Goal: Check status: Check status

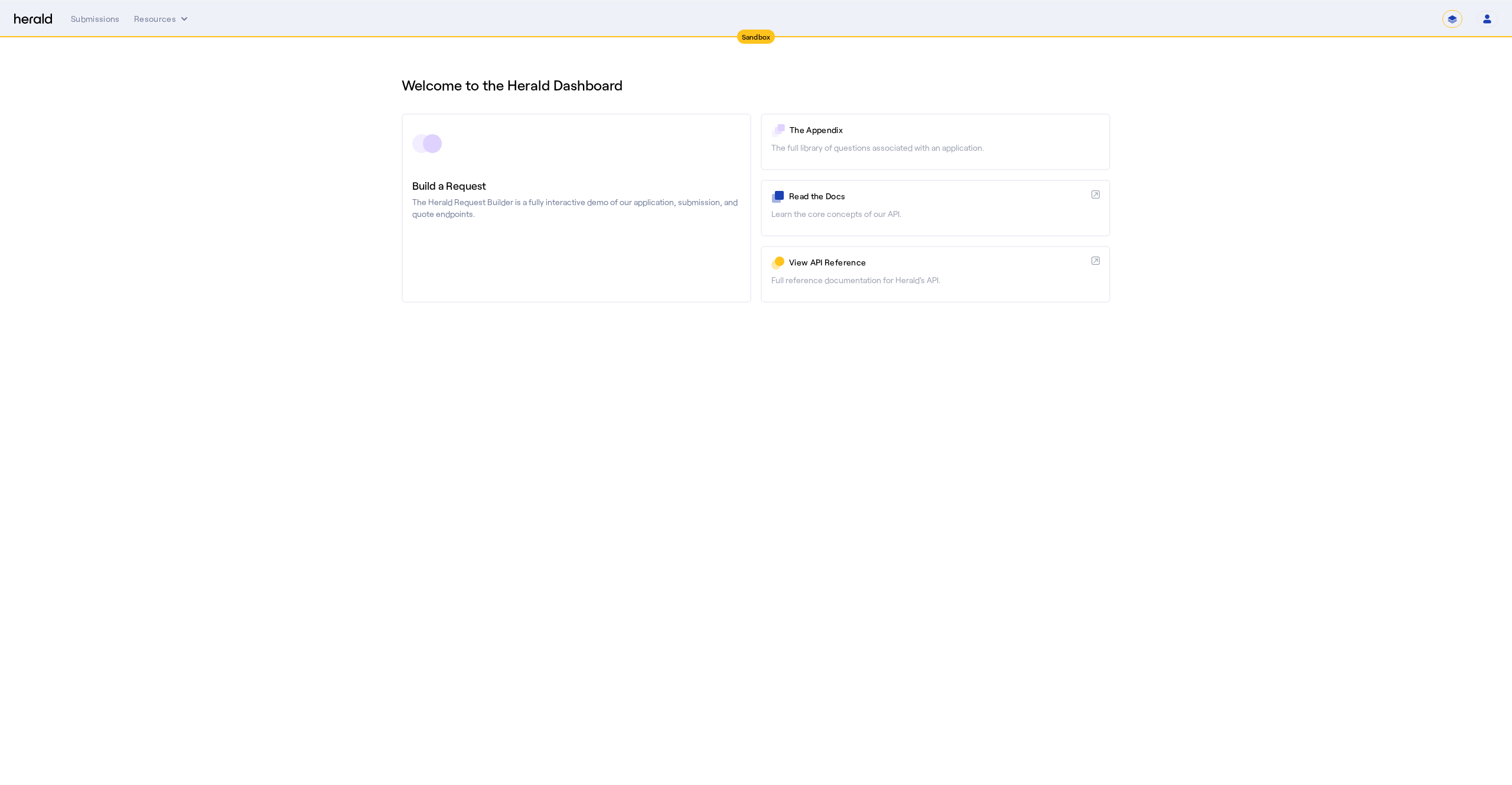
click at [111, 8] on nav "**********" at bounding box center [756, 19] width 1512 height 37
click at [105, 19] on div "Submissions" at bounding box center [94, 19] width 49 height 12
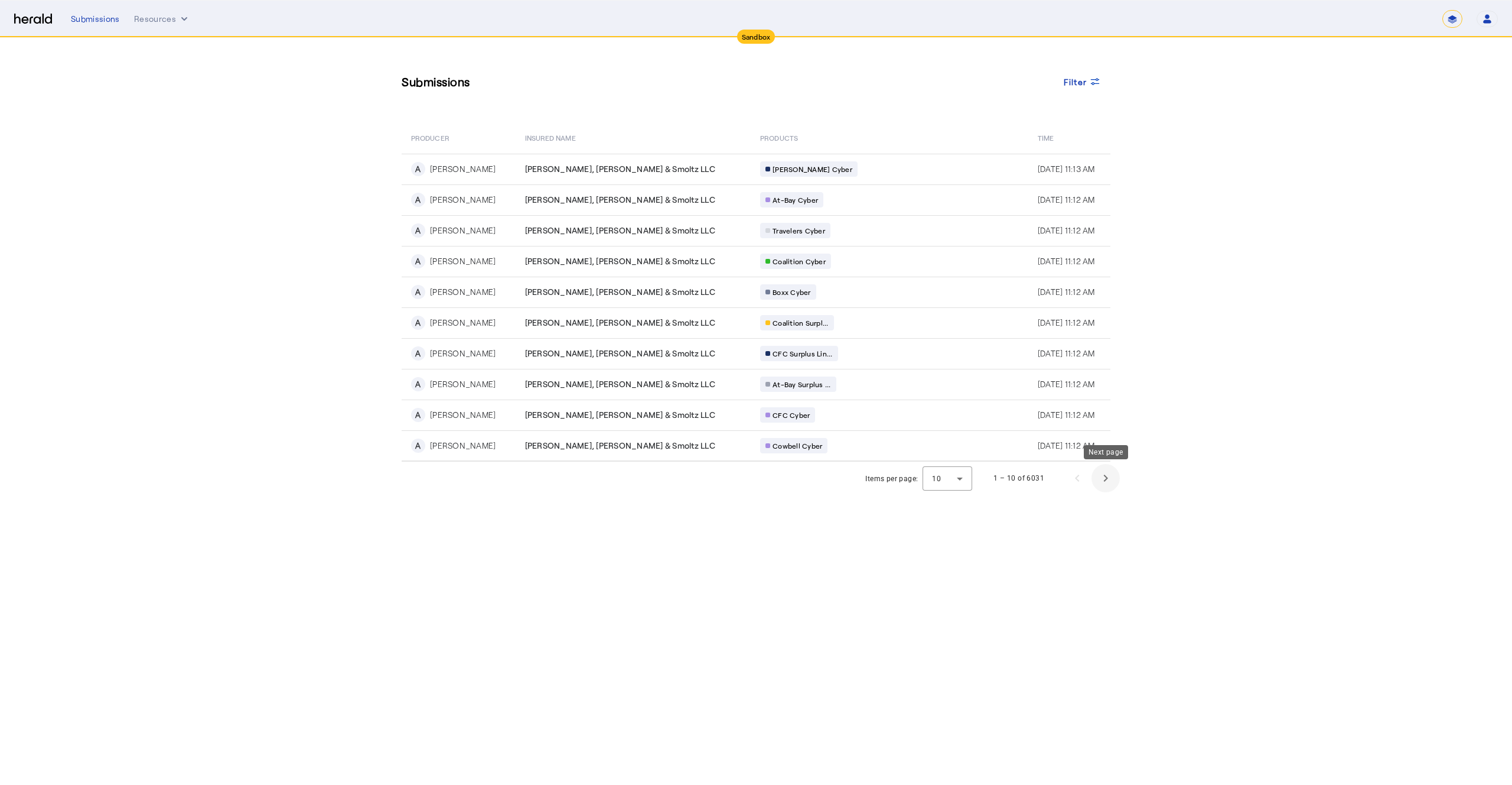
click at [1102, 477] on span "Next page" at bounding box center [1105, 478] width 29 height 29
click at [1101, 477] on span "Next page" at bounding box center [1105, 478] width 29 height 29
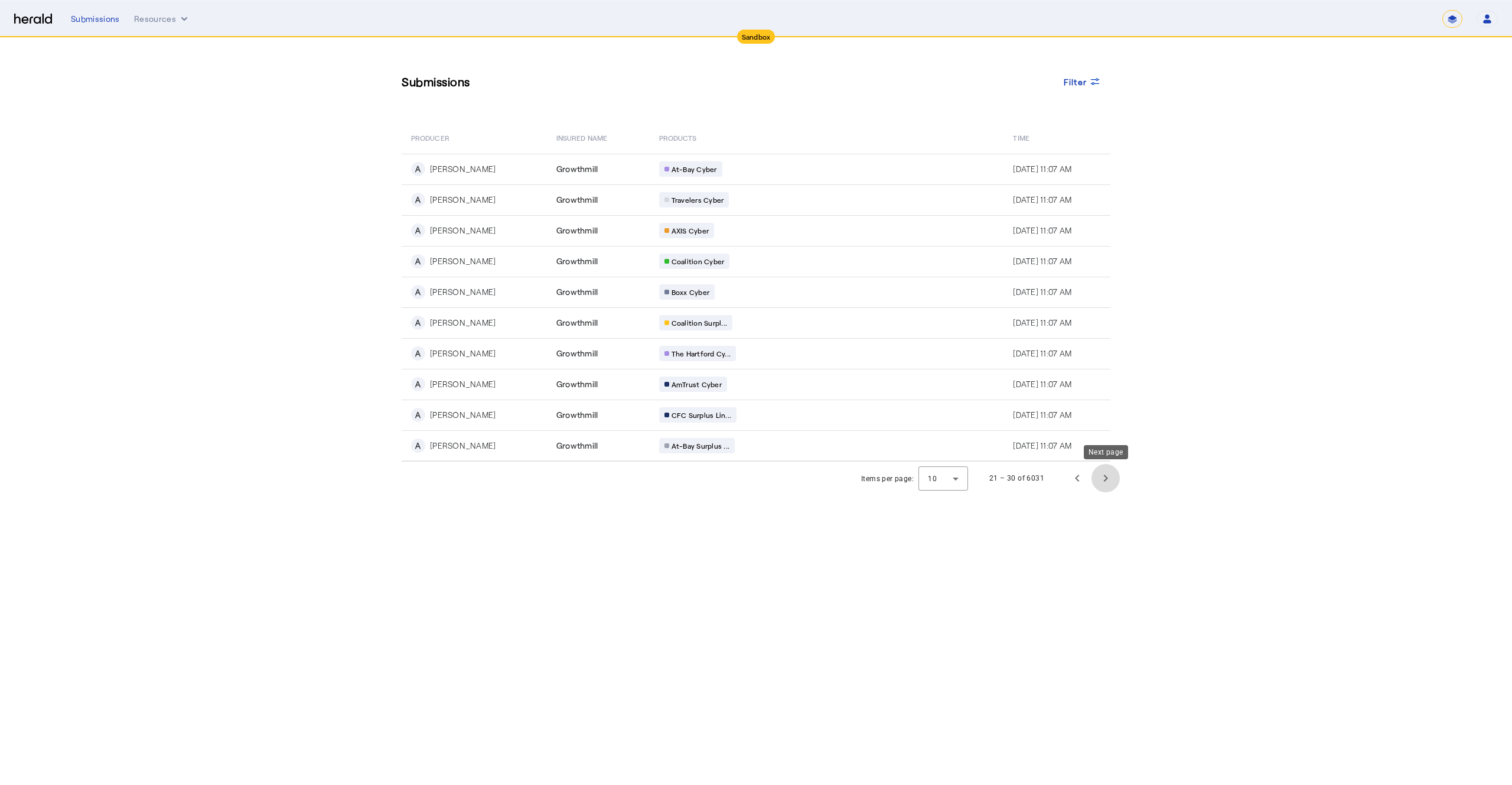
click at [1101, 477] on span "Next page" at bounding box center [1105, 478] width 29 height 29
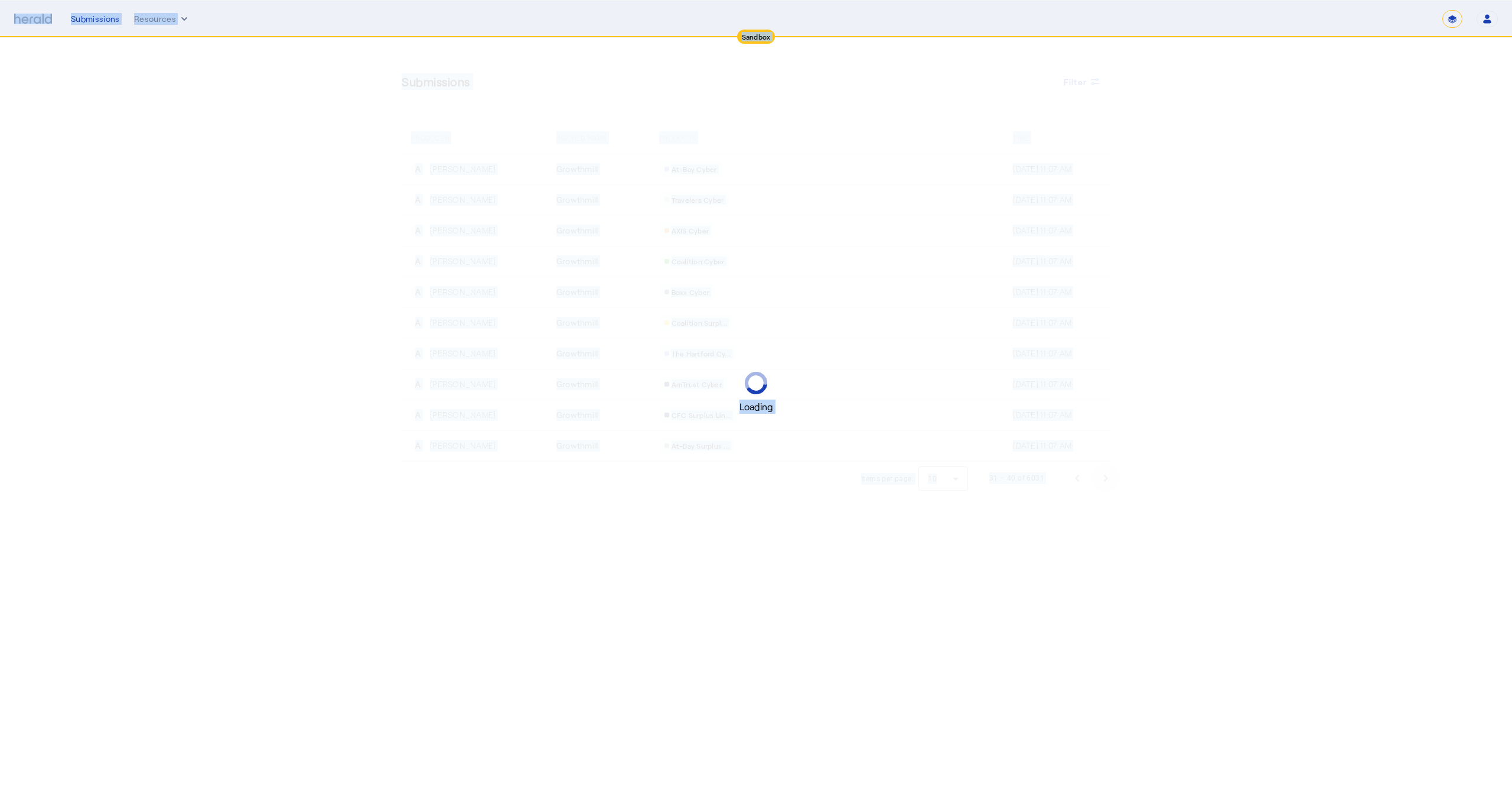
click at [1101, 477] on div "Loading" at bounding box center [756, 392] width 1512 height 785
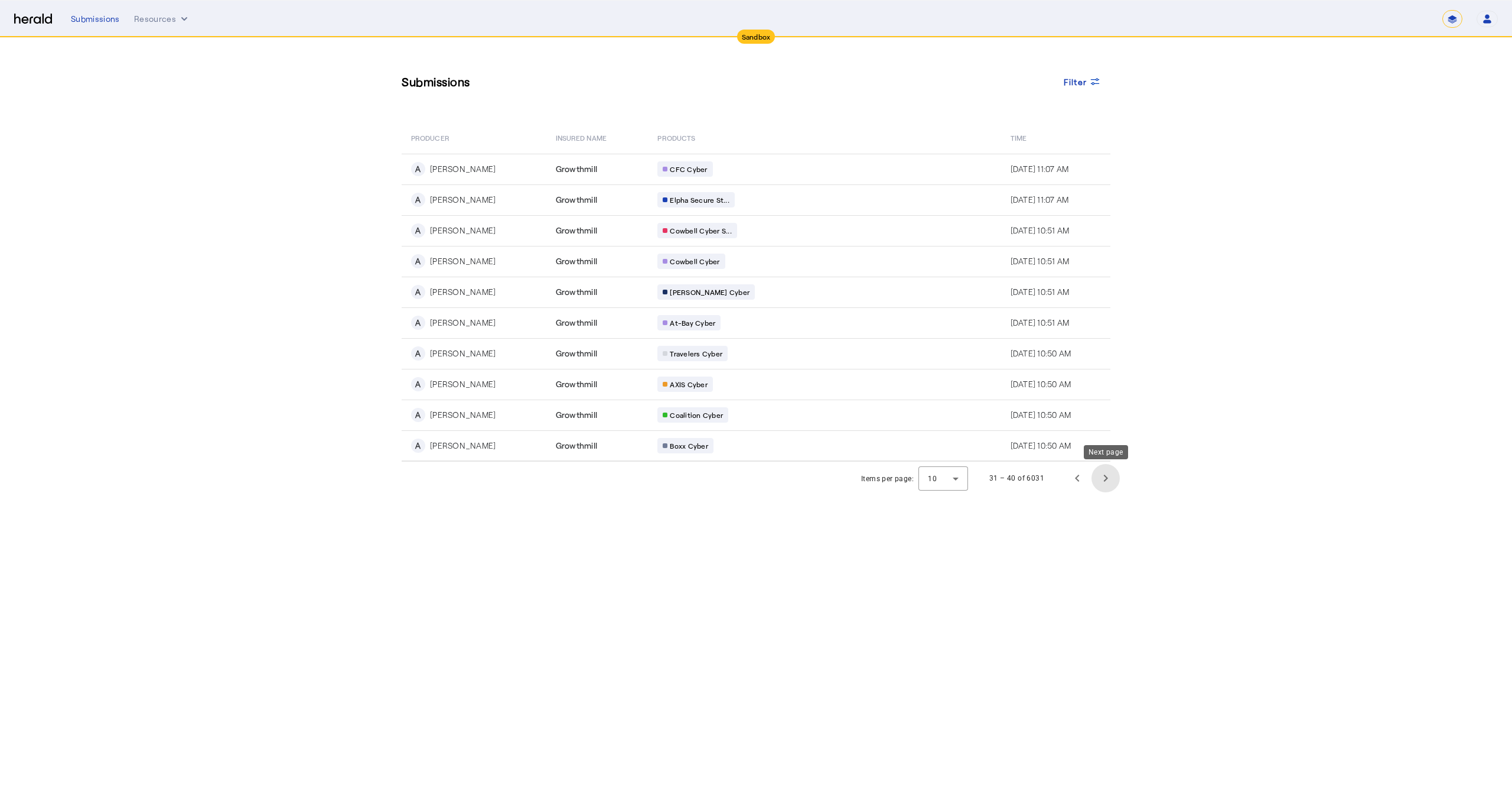
click at [1101, 477] on span "Next page" at bounding box center [1105, 478] width 29 height 29
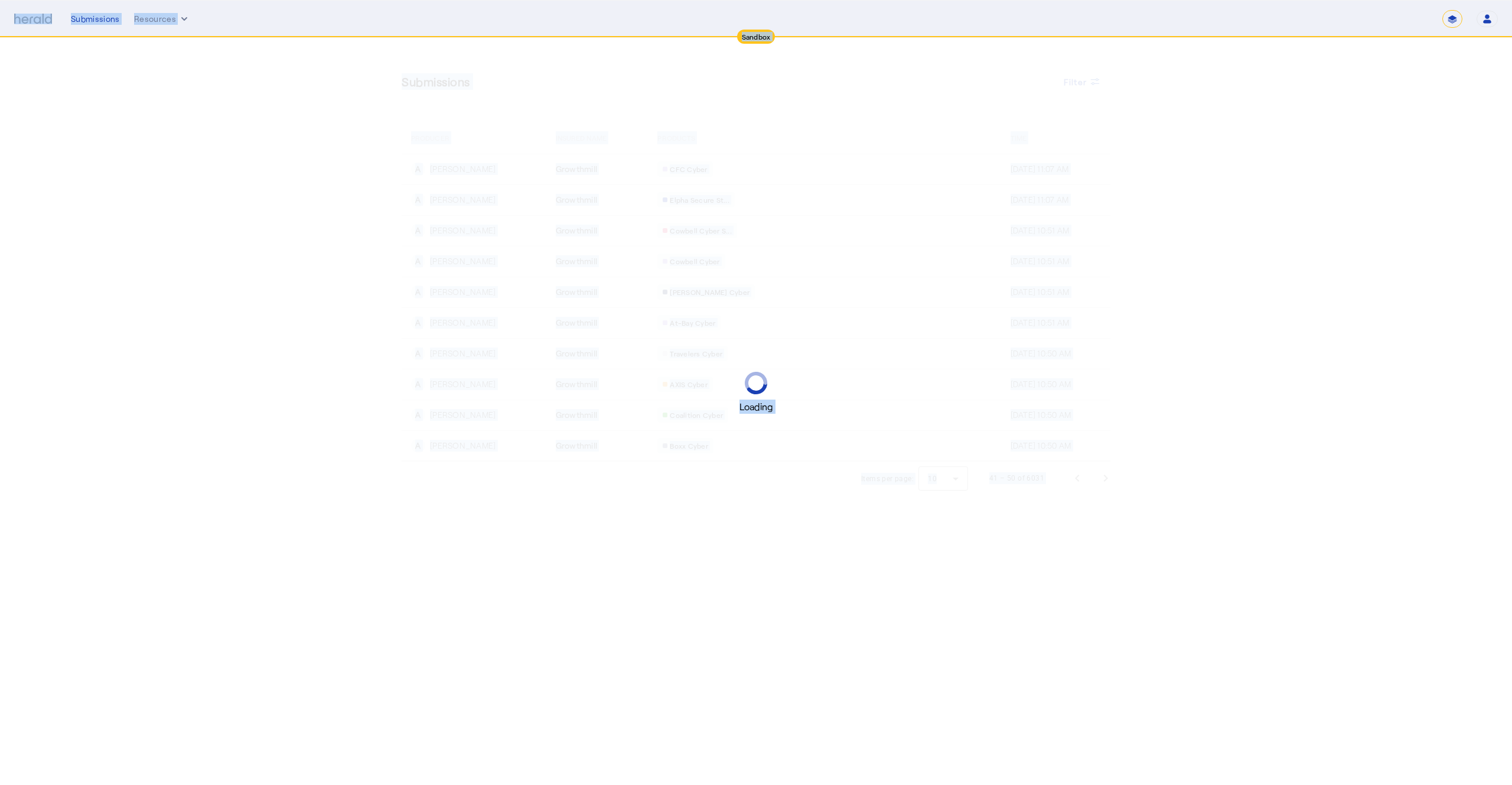
click at [1101, 477] on div "Loading" at bounding box center [756, 392] width 1512 height 785
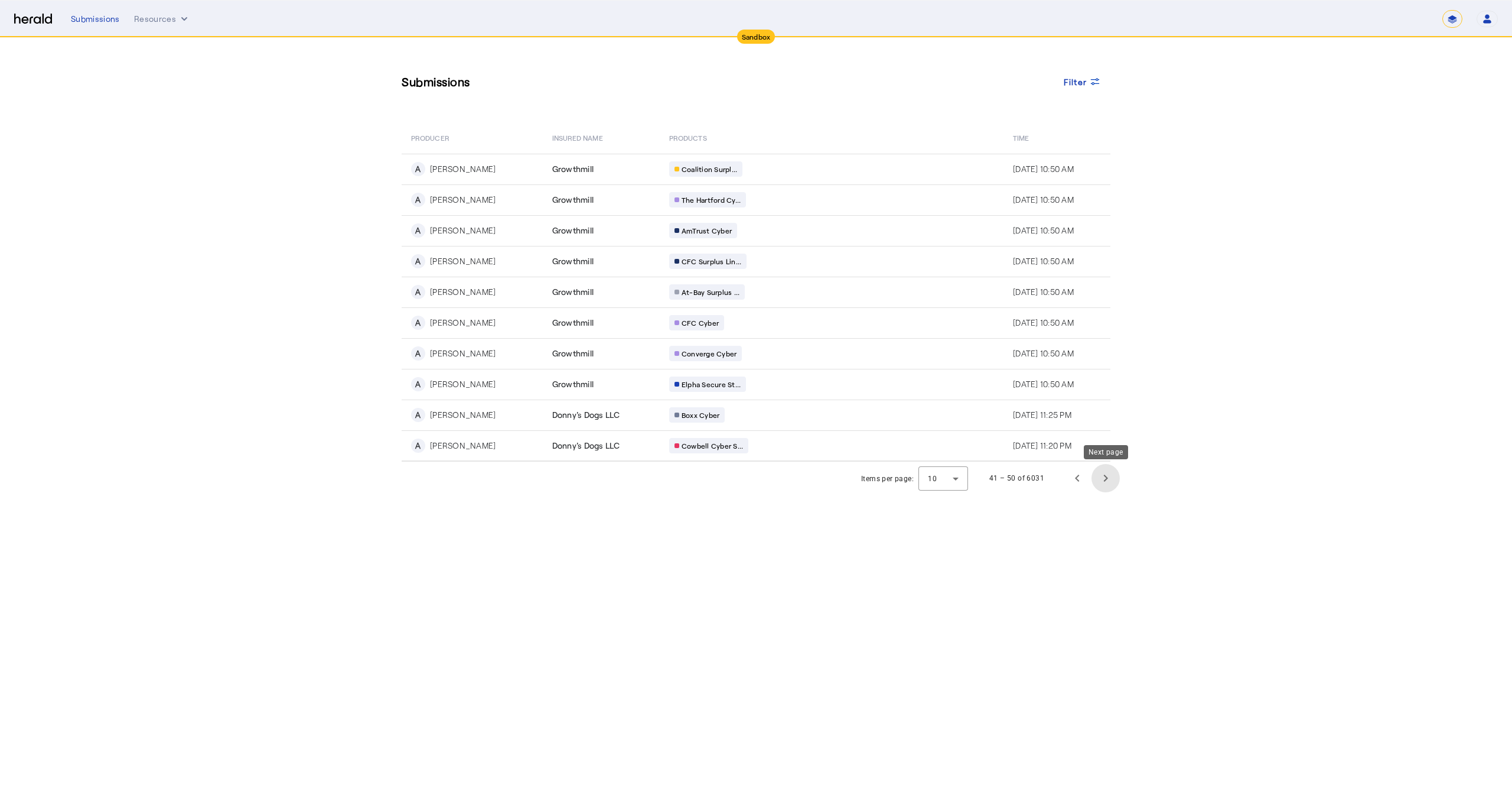
click at [1101, 477] on span "Next page" at bounding box center [1105, 478] width 29 height 29
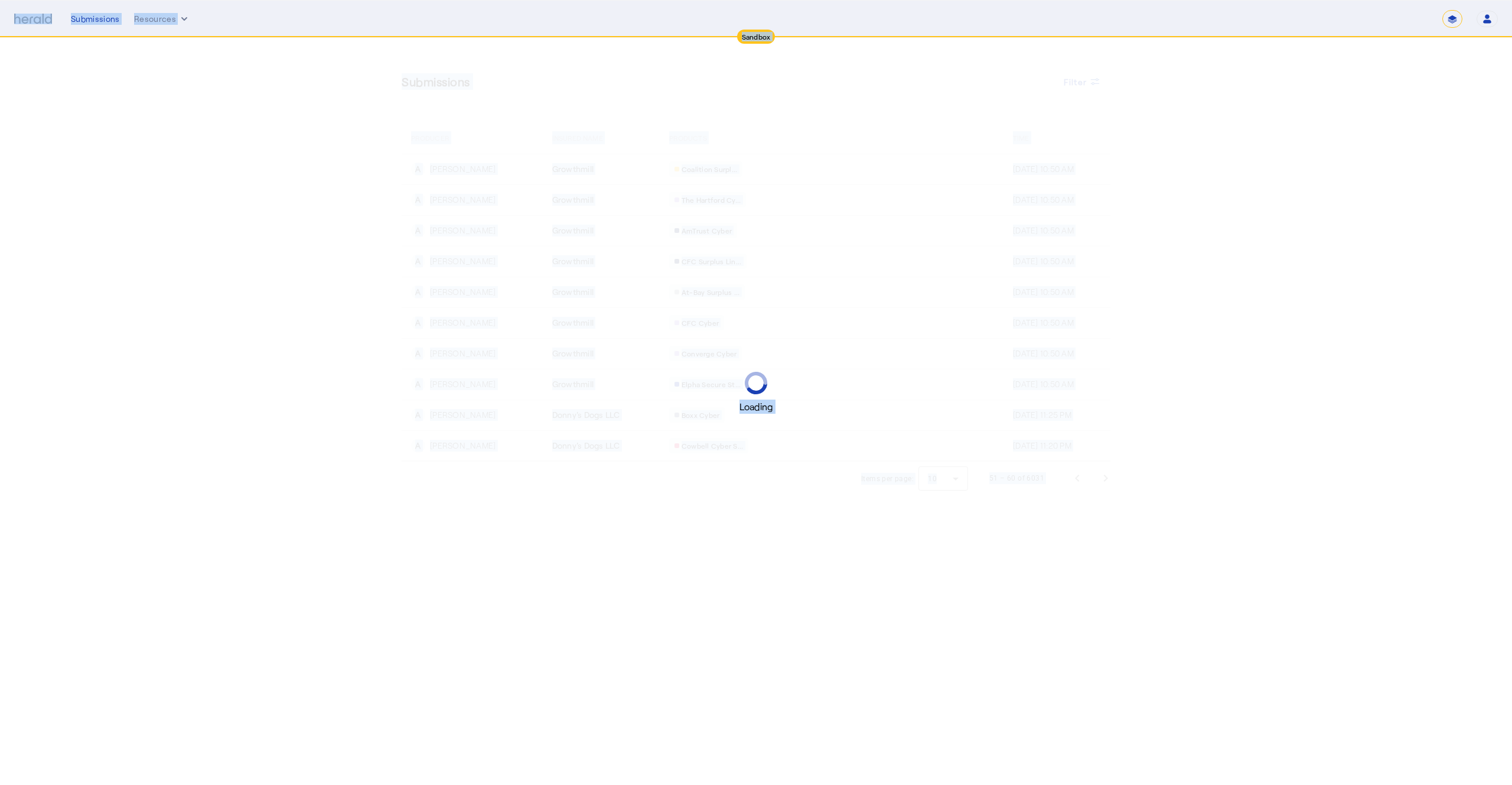
click at [1101, 477] on div "Loading" at bounding box center [756, 392] width 1512 height 785
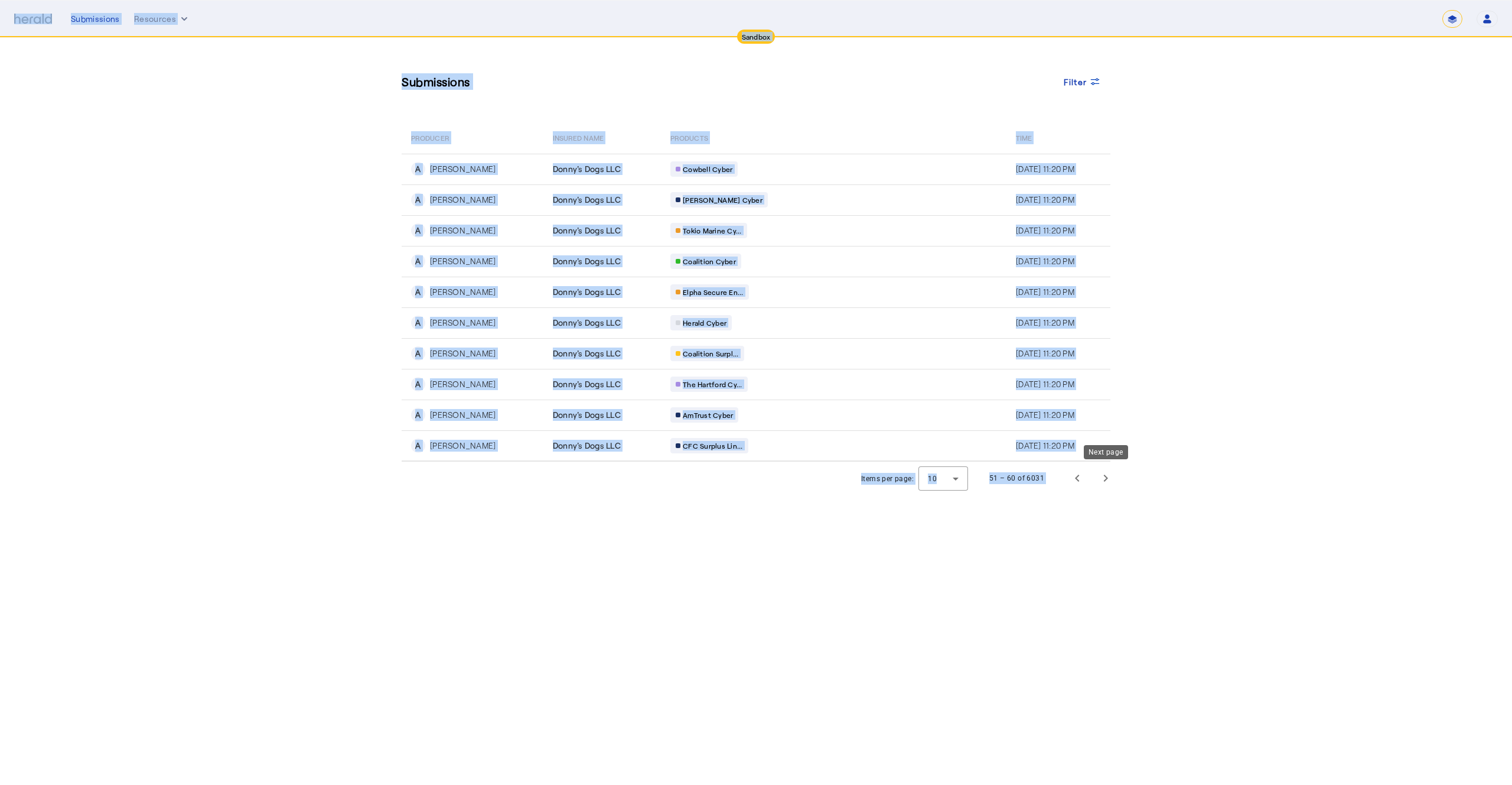
click at [1101, 477] on span "Next page" at bounding box center [1105, 478] width 29 height 29
